Goal: Browse casually: Explore the website without a specific task or goal

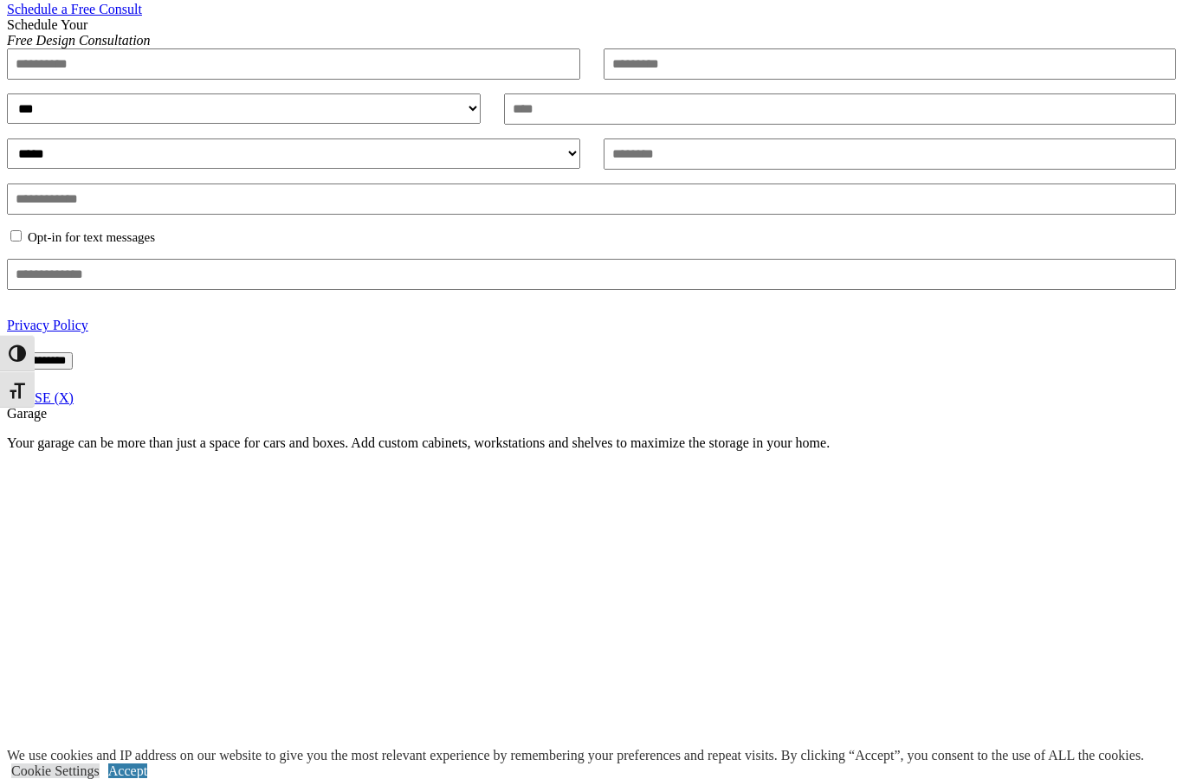
scroll to position [1165, 0]
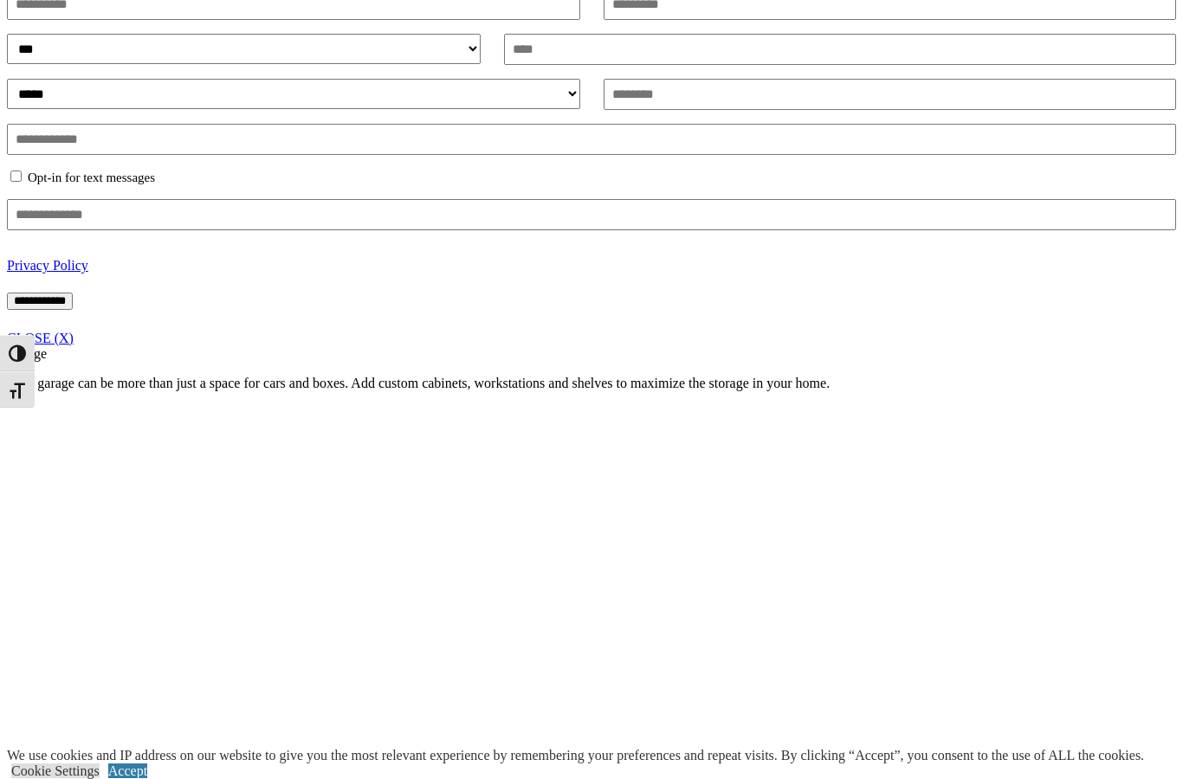
click at [1143, 346] on div "**********" at bounding box center [591, 152] width 1169 height 389
click at [74, 346] on link "CLOSE (X)" at bounding box center [40, 338] width 67 height 15
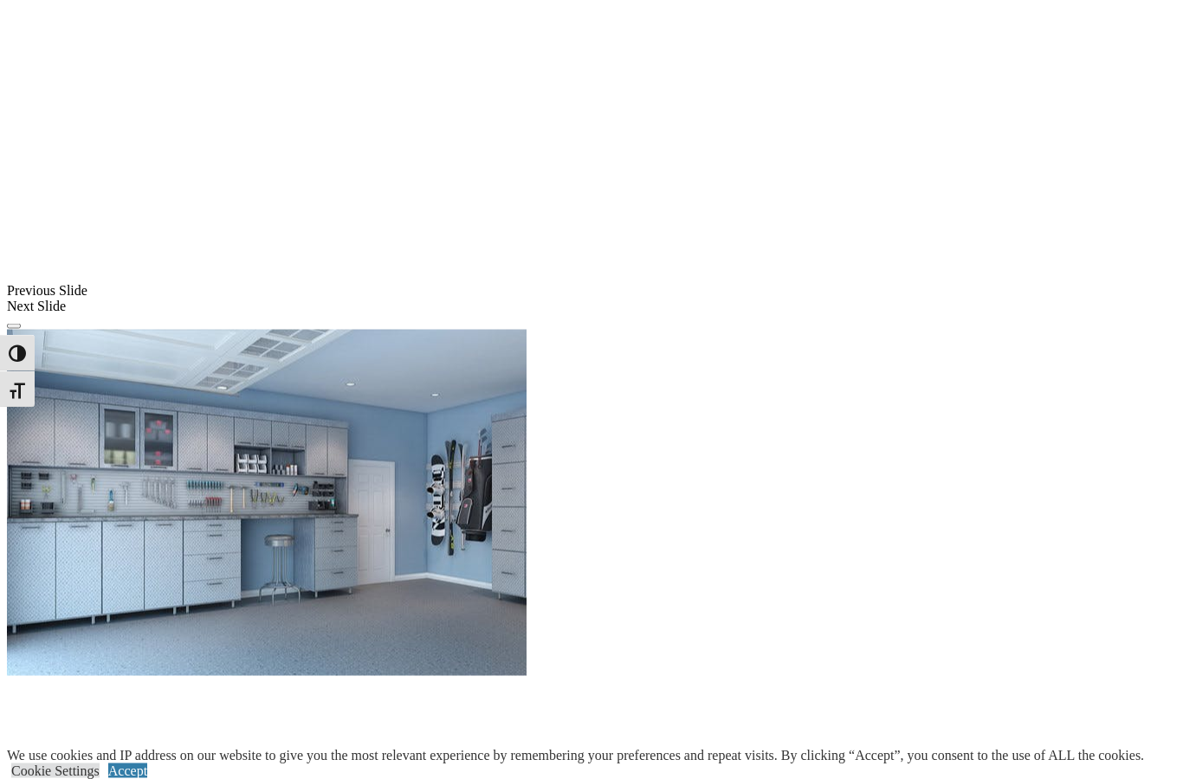
scroll to position [1259, 0]
